Goal: Find specific page/section

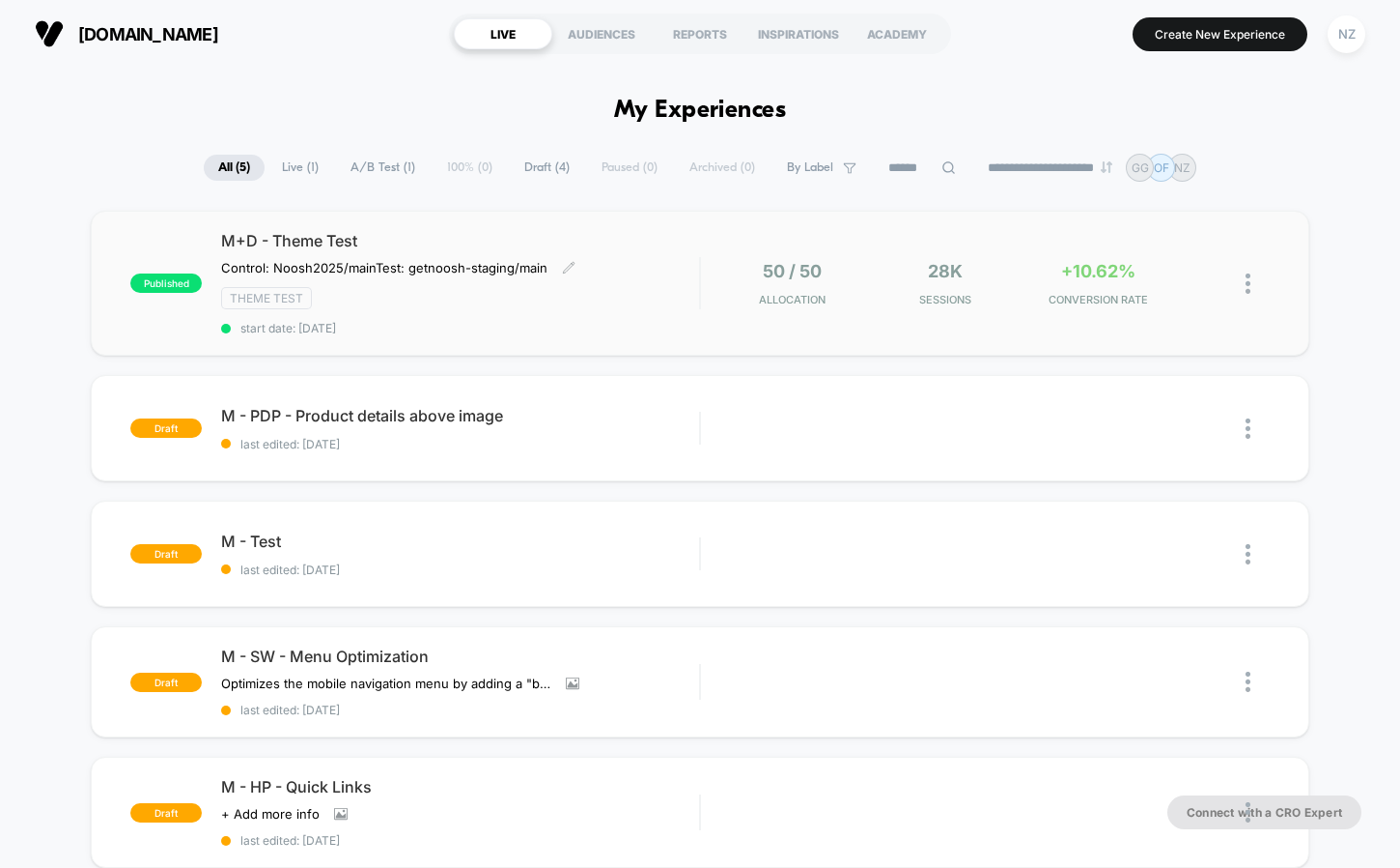
click at [383, 293] on div "Theme Test" at bounding box center [459, 298] width 478 height 22
